Goal: Information Seeking & Learning: Find specific fact

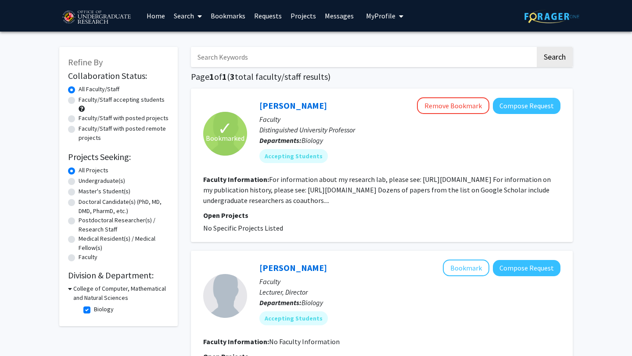
click at [79, 182] on label "Undergraduate(s)" at bounding box center [102, 180] width 47 height 9
click at [79, 182] on input "Undergraduate(s)" at bounding box center [82, 179] width 6 height 6
radio input "true"
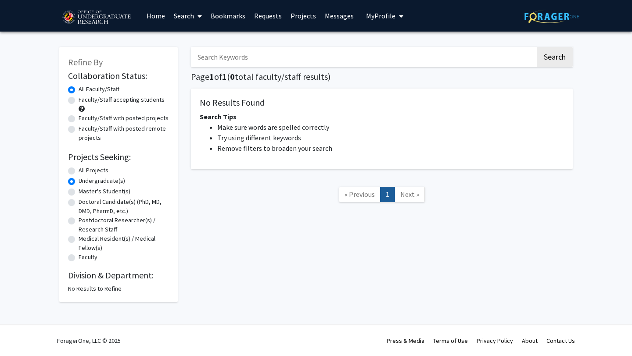
click at [93, 284] on div "Collaboration Status: Collaboration Status All Faculty/Staff Collaboration Stat…" at bounding box center [118, 181] width 101 height 225
click at [181, 19] on link "Search" at bounding box center [187, 15] width 37 height 31
click at [188, 43] on span "Faculty/Staff" at bounding box center [201, 41] width 64 height 18
radio input "true"
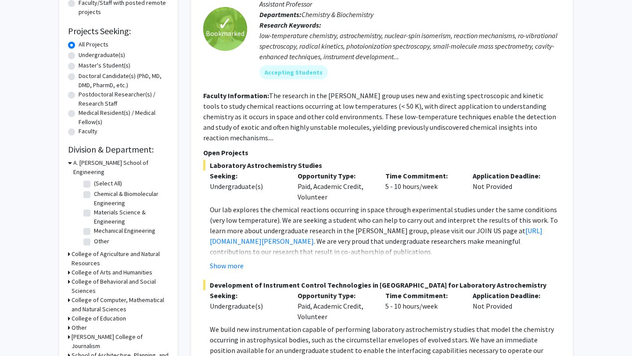
scroll to position [179, 0]
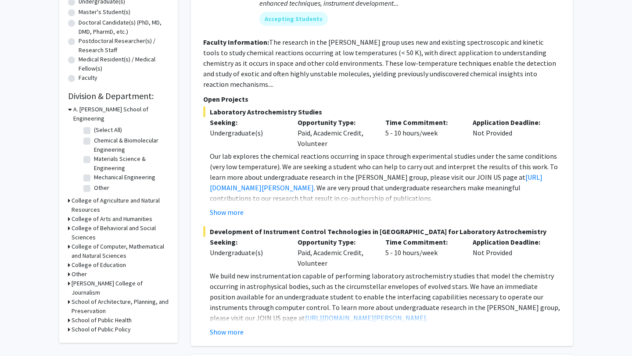
click at [85, 228] on h3 "College of Behavioral and Social Sciences" at bounding box center [120, 233] width 97 height 18
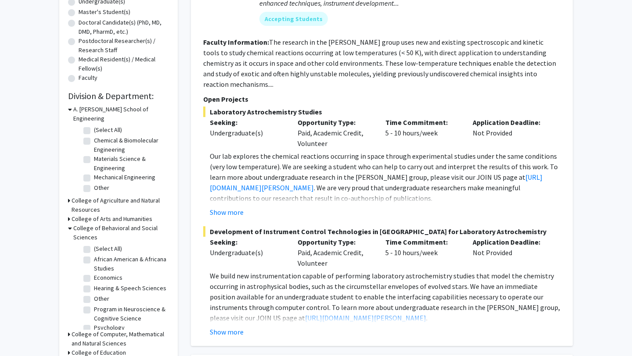
click at [94, 305] on label "Program in Neuroscience & Cognitive Science" at bounding box center [130, 314] width 73 height 18
click at [94, 305] on input "Program in Neuroscience & Cognitive Science" at bounding box center [97, 308] width 6 height 6
checkbox input "true"
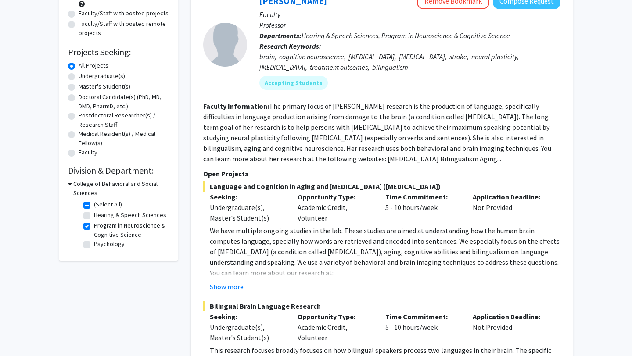
scroll to position [104, 0]
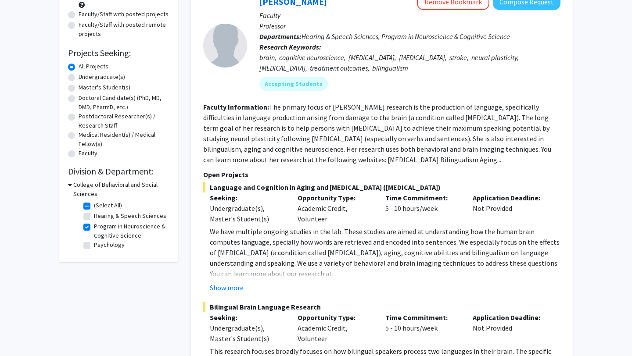
click at [94, 246] on label "Psychology" at bounding box center [109, 244] width 31 height 9
click at [94, 246] on input "Psychology" at bounding box center [97, 243] width 6 height 6
checkbox input "true"
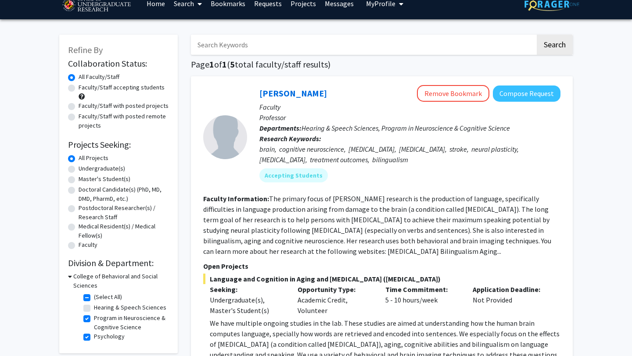
scroll to position [12, 0]
click at [94, 308] on label "Hearing & Speech Sciences" at bounding box center [130, 307] width 72 height 9
click at [94, 308] on input "Hearing & Speech Sciences" at bounding box center [97, 306] width 6 height 6
checkbox input "true"
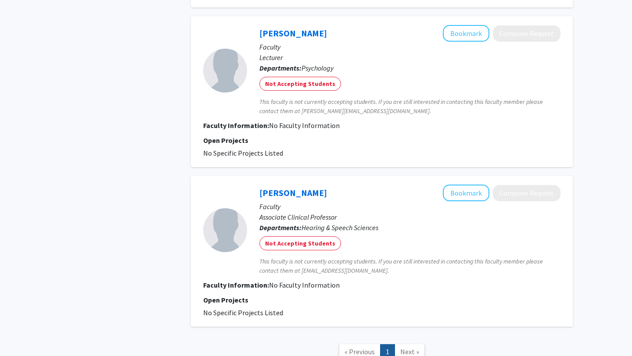
scroll to position [1883, 0]
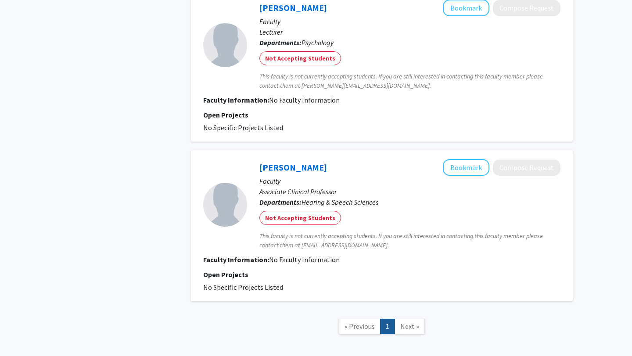
click at [412, 322] on span "Next »" at bounding box center [409, 326] width 19 height 9
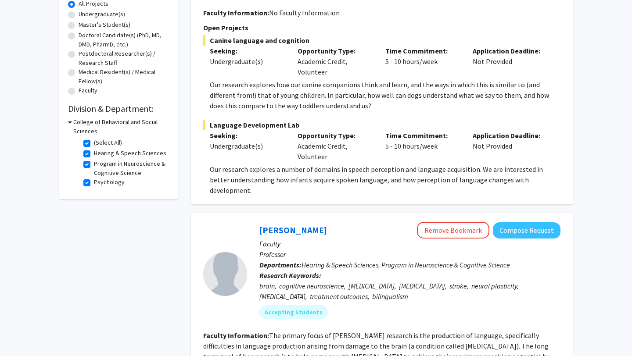
scroll to position [0, 0]
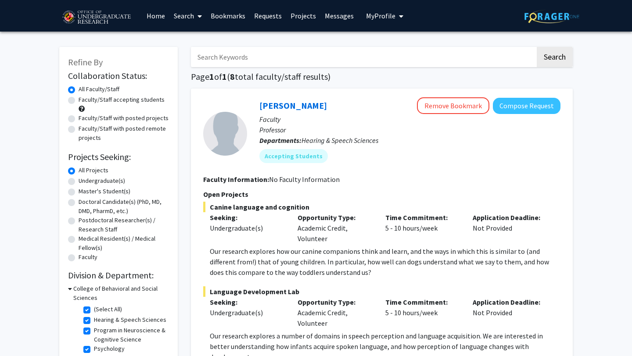
click at [283, 64] on input "Search Keywords" at bounding box center [363, 57] width 344 height 20
type input "[PERSON_NAME]"
click at [537, 47] on button "Search" at bounding box center [555, 57] width 36 height 20
checkbox input "false"
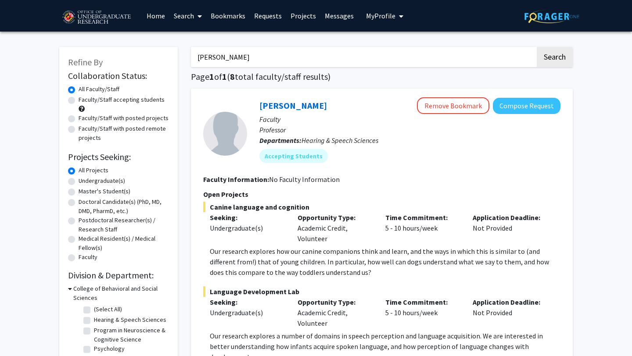
checkbox input "false"
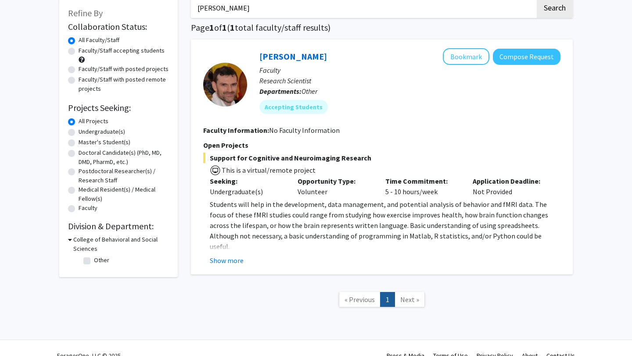
scroll to position [50, 0]
click at [228, 260] on button "Show more" at bounding box center [227, 260] width 34 height 11
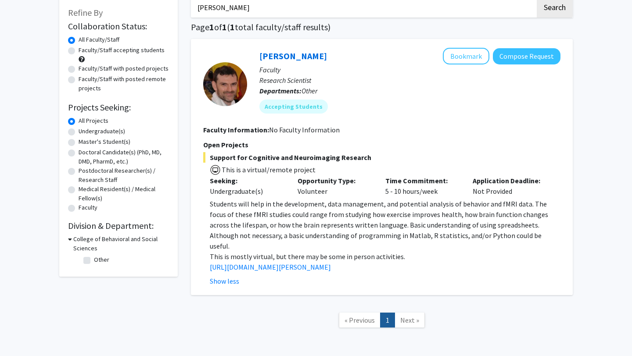
click at [79, 245] on h3 "College of Behavioral and Social Sciences" at bounding box center [121, 244] width 96 height 18
click at [79, 245] on h3 "College of Behavioral and Social Sciences" at bounding box center [120, 244] width 97 height 18
click at [94, 259] on label "Other" at bounding box center [101, 259] width 15 height 9
click at [94, 259] on input "Other" at bounding box center [97, 258] width 6 height 6
checkbox input "true"
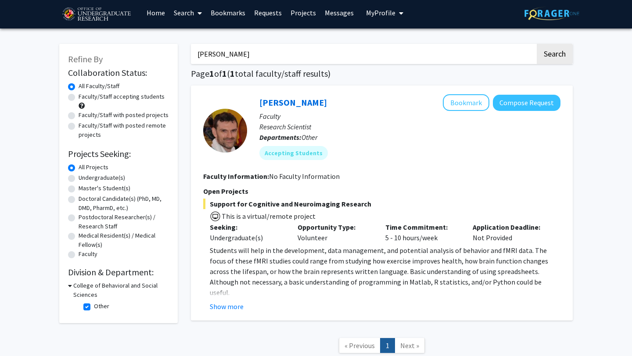
scroll to position [4, 0]
